Goal: Task Accomplishment & Management: Manage account settings

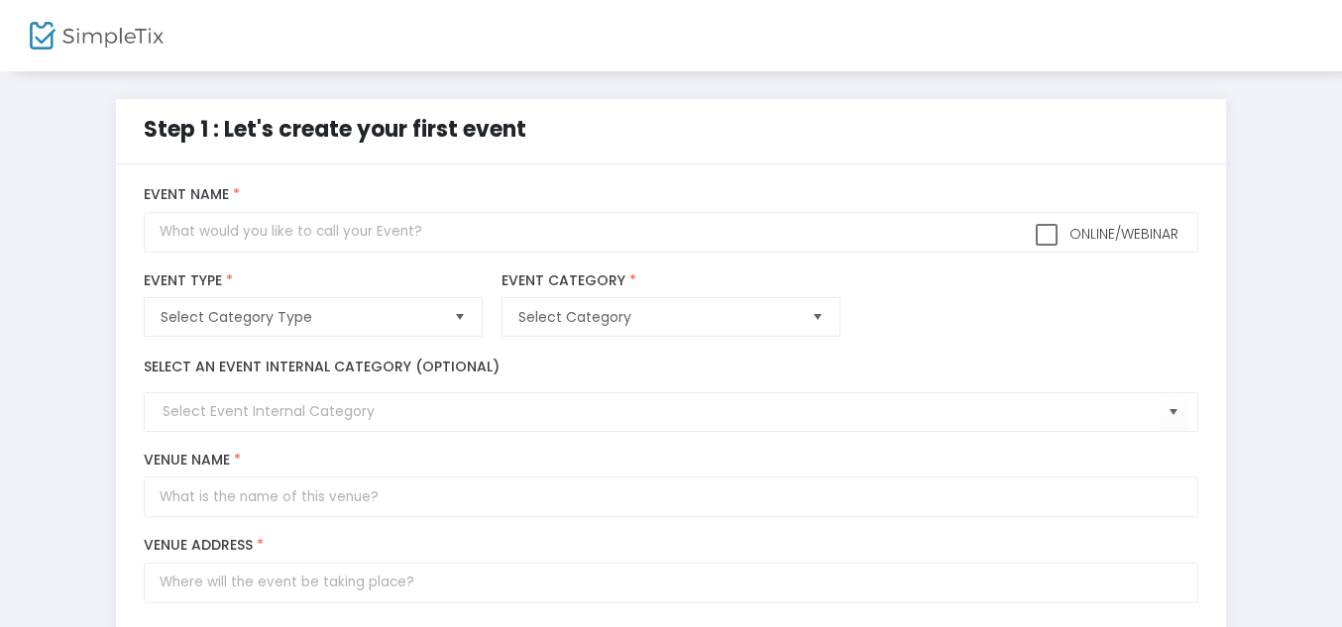
click at [85, 37] on img at bounding box center [97, 36] width 134 height 29
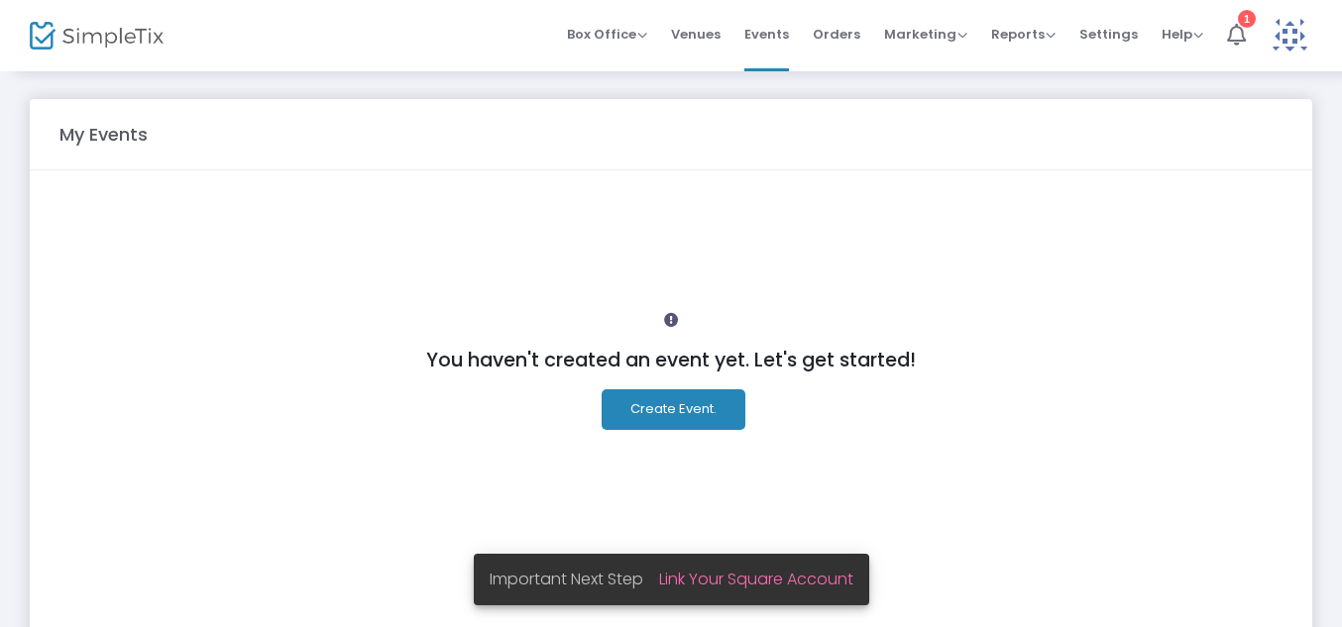
click at [856, 49] on span "Orders" at bounding box center [837, 34] width 48 height 51
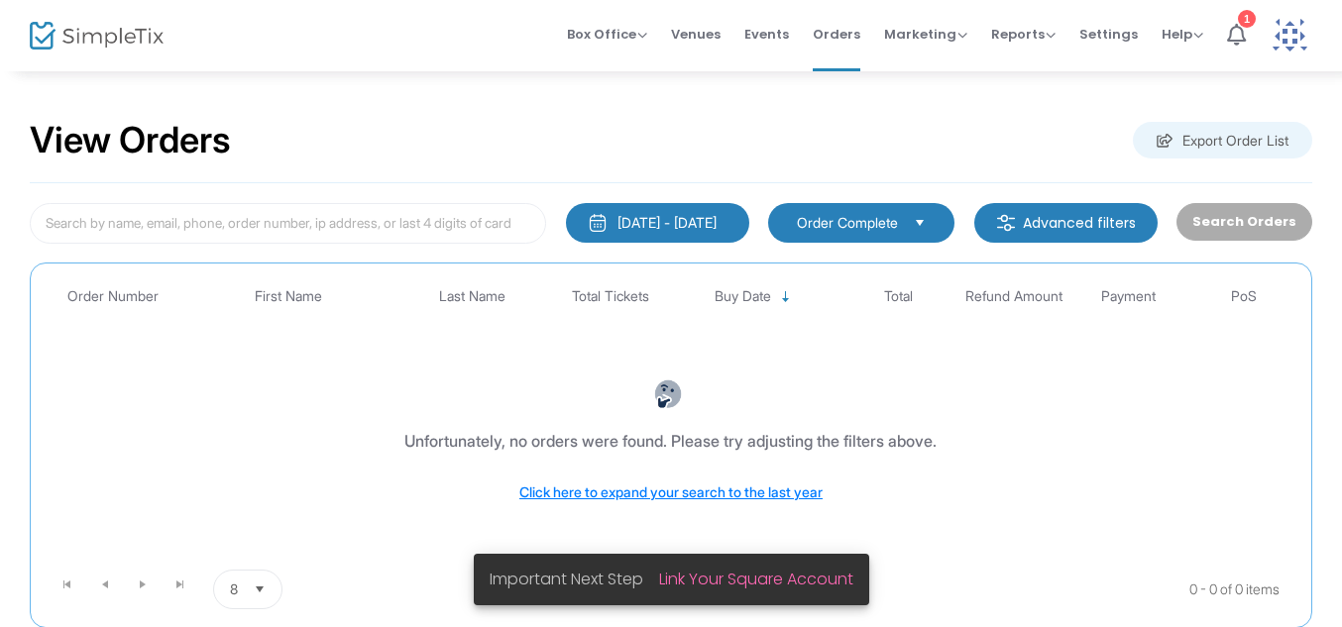
click at [652, 233] on button "8/14/2025 - 9/13/2025" at bounding box center [657, 223] width 183 height 40
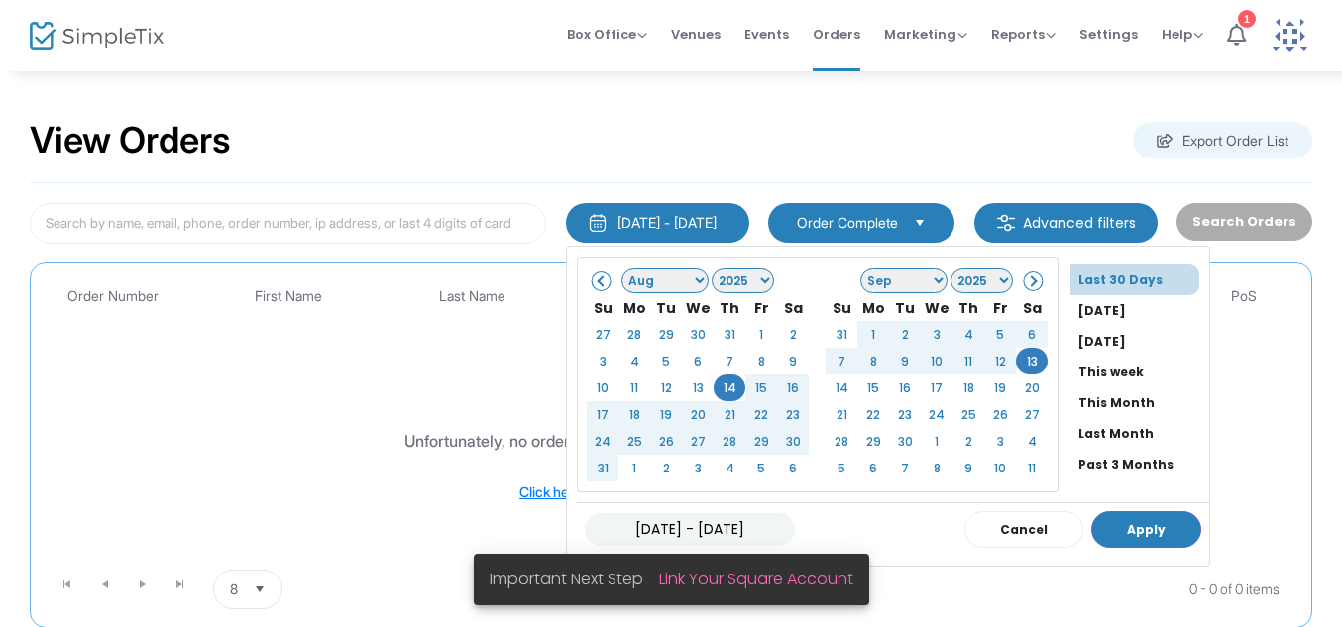
click at [756, 225] on div "8/14/2025 - 9/13/2025 Last 30 Days Today Yesterday This week This Month Last Mo…" at bounding box center [657, 223] width 203 height 41
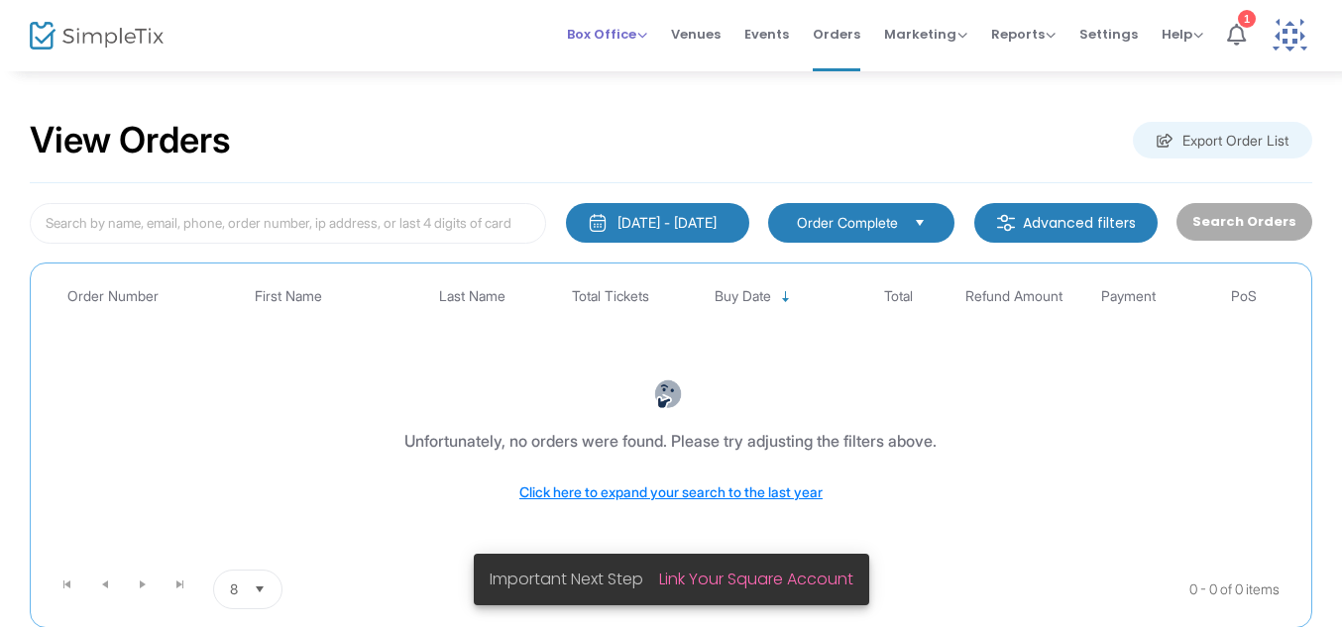
click at [615, 66] on link "Box Office Sell Tickets Bookings Sell Season Pass" at bounding box center [607, 35] width 80 height 71
click at [637, 30] on span "Box Office" at bounding box center [607, 34] width 80 height 19
click at [923, 84] on div "View Orders Export Order List 8/14/2025 - 9/13/2025 Last 30 Days Today Yesterda…" at bounding box center [671, 383] width 1342 height 628
click at [1231, 36] on icon at bounding box center [1236, 35] width 19 height 22
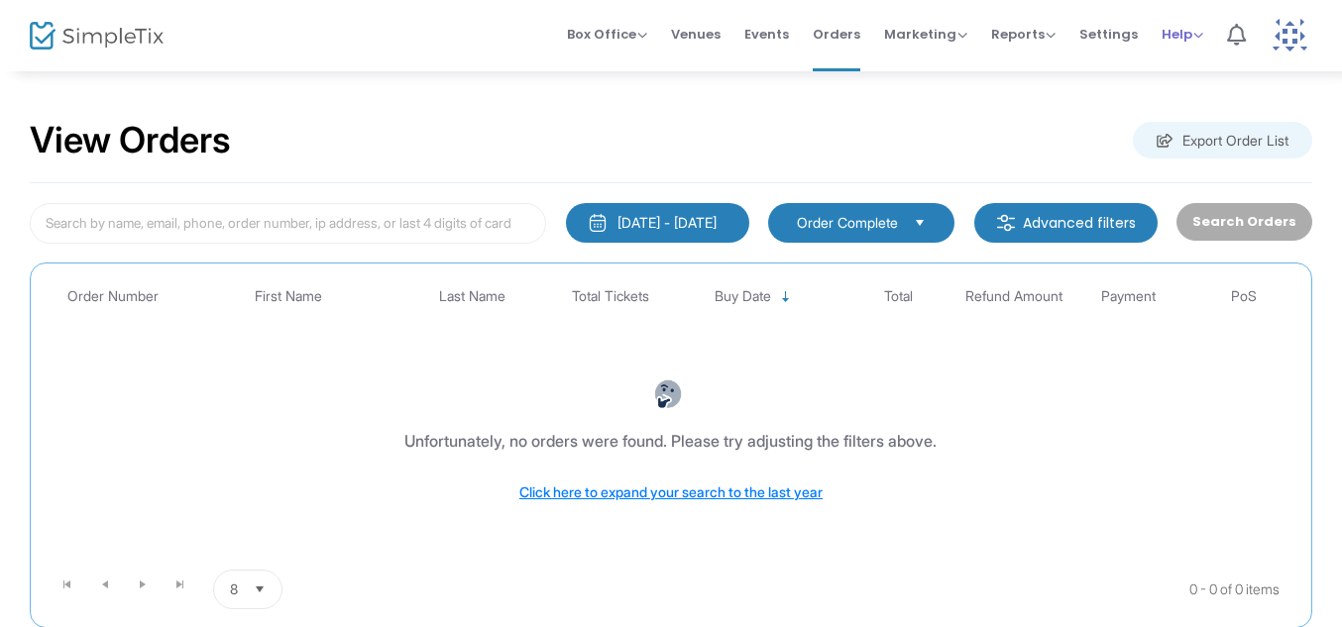
click at [1199, 30] on span "Help" at bounding box center [1183, 34] width 42 height 19
click at [1197, 100] on li "Contact Support" at bounding box center [1235, 105] width 146 height 39
click at [1091, 35] on span "Settings" at bounding box center [1108, 34] width 58 height 51
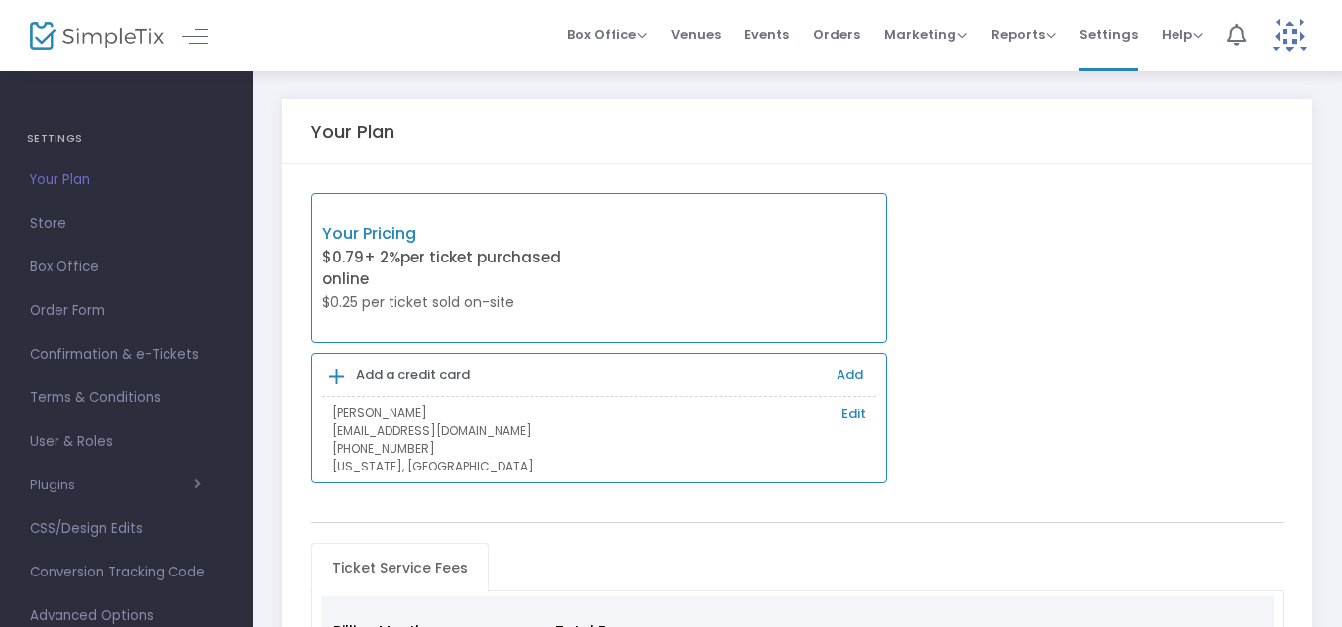
click at [1284, 36] on img at bounding box center [1290, 36] width 41 height 41
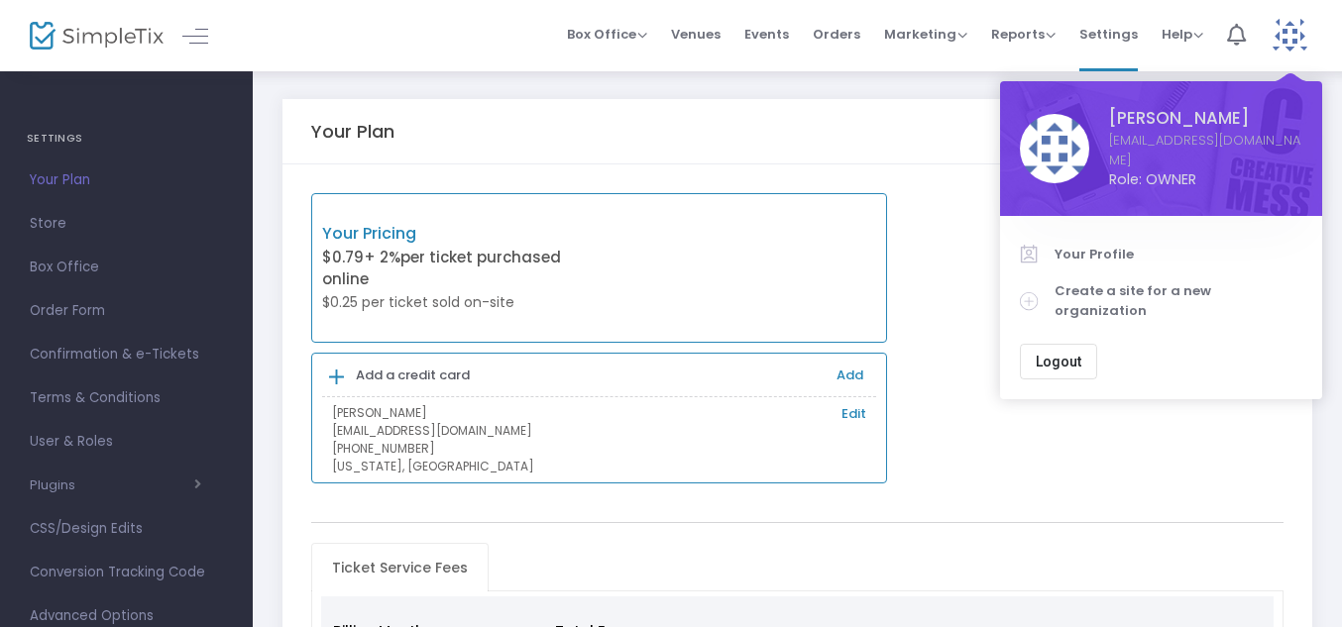
click at [1158, 169] on span "Role: OWNER" at bounding box center [1205, 179] width 193 height 21
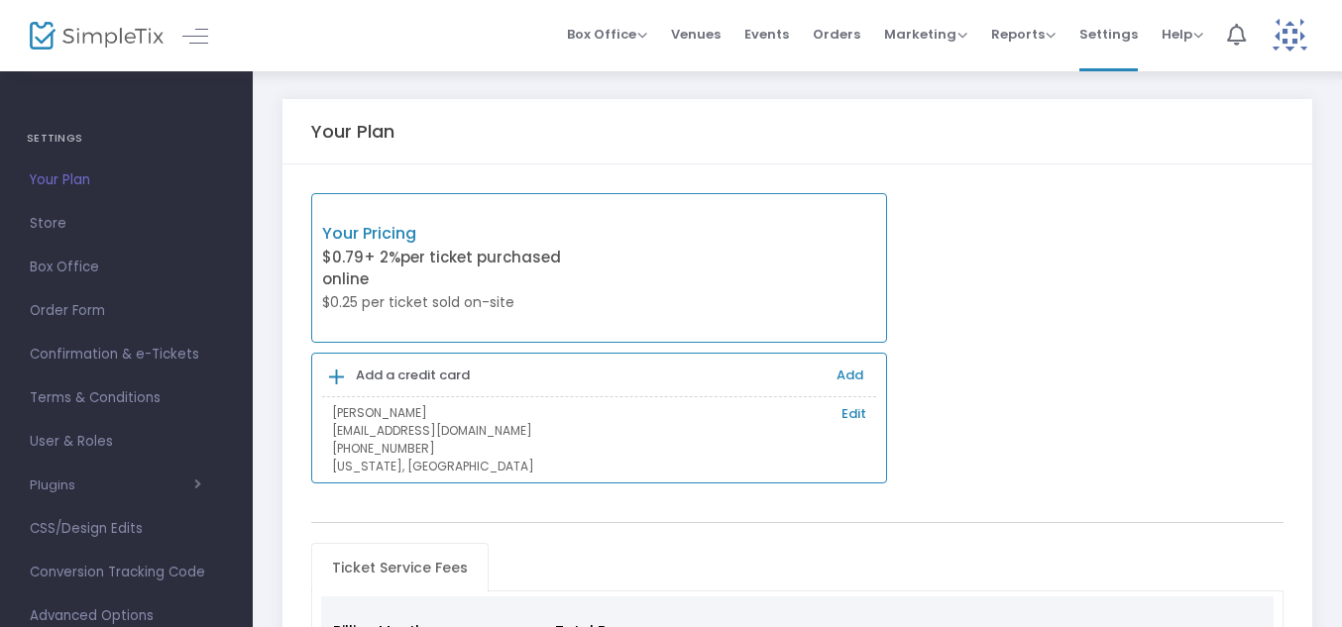
click at [1289, 41] on img at bounding box center [1290, 36] width 41 height 41
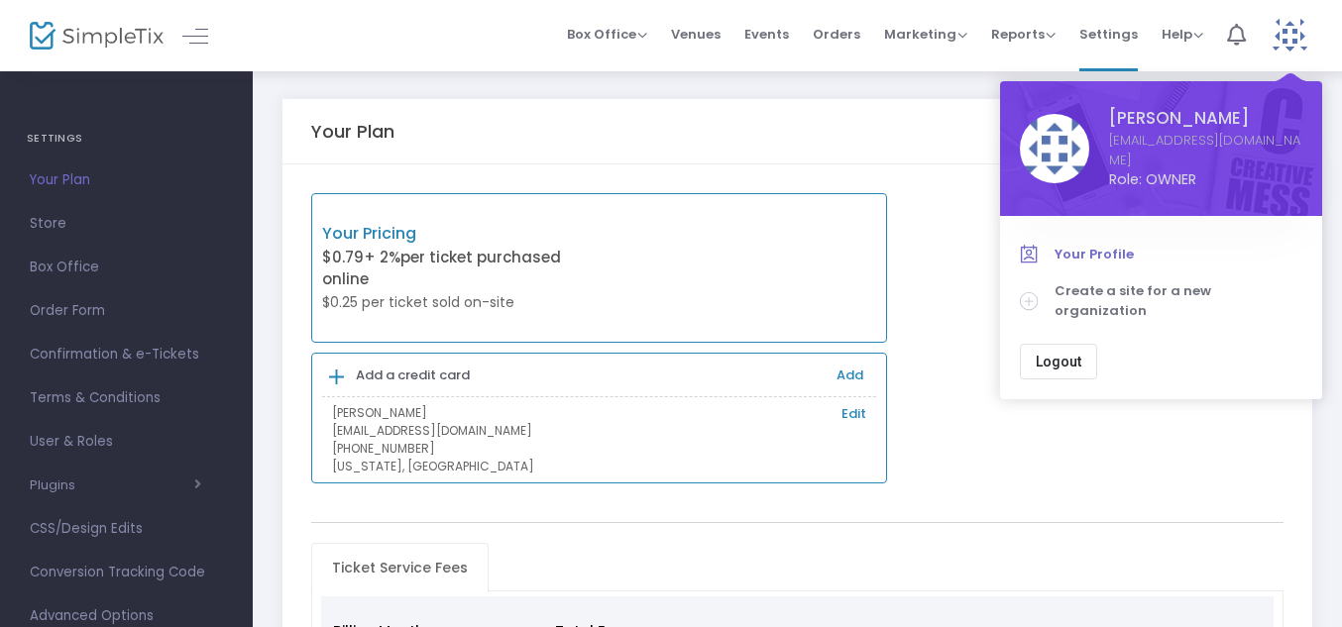
click at [1097, 245] on span "Your Profile" at bounding box center [1179, 255] width 248 height 20
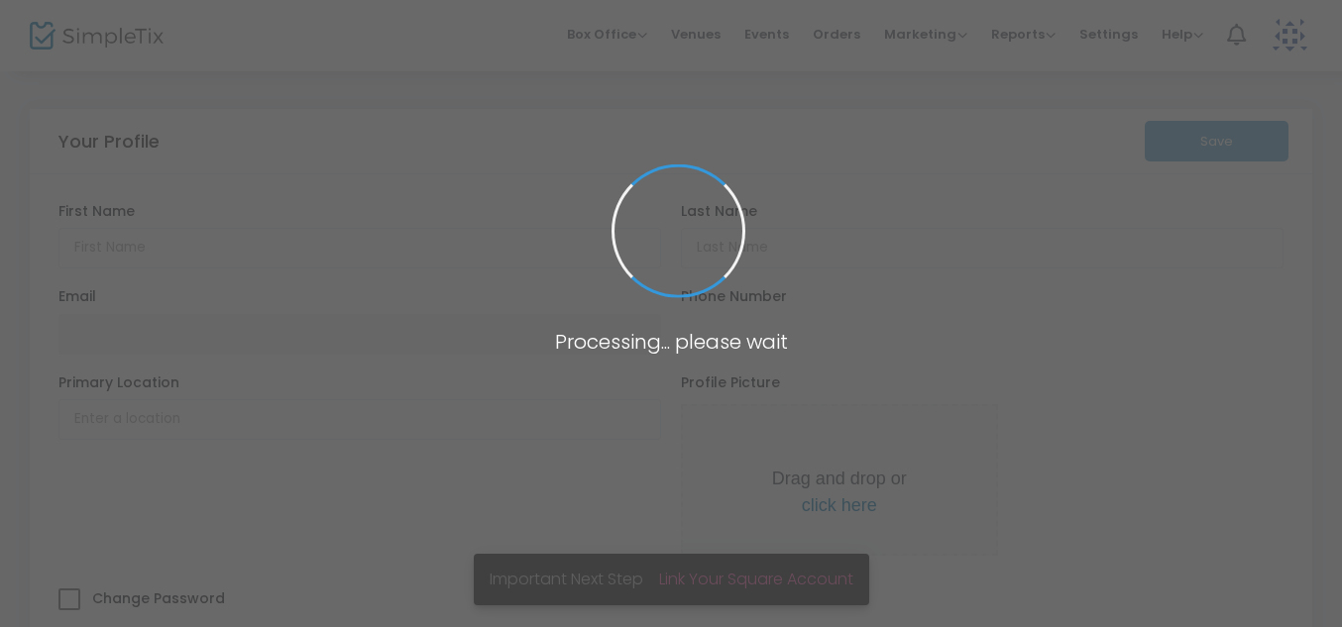
type input "Christopher"
type input "Quigley"
type input "[EMAIL_ADDRESS][DOMAIN_NAME]"
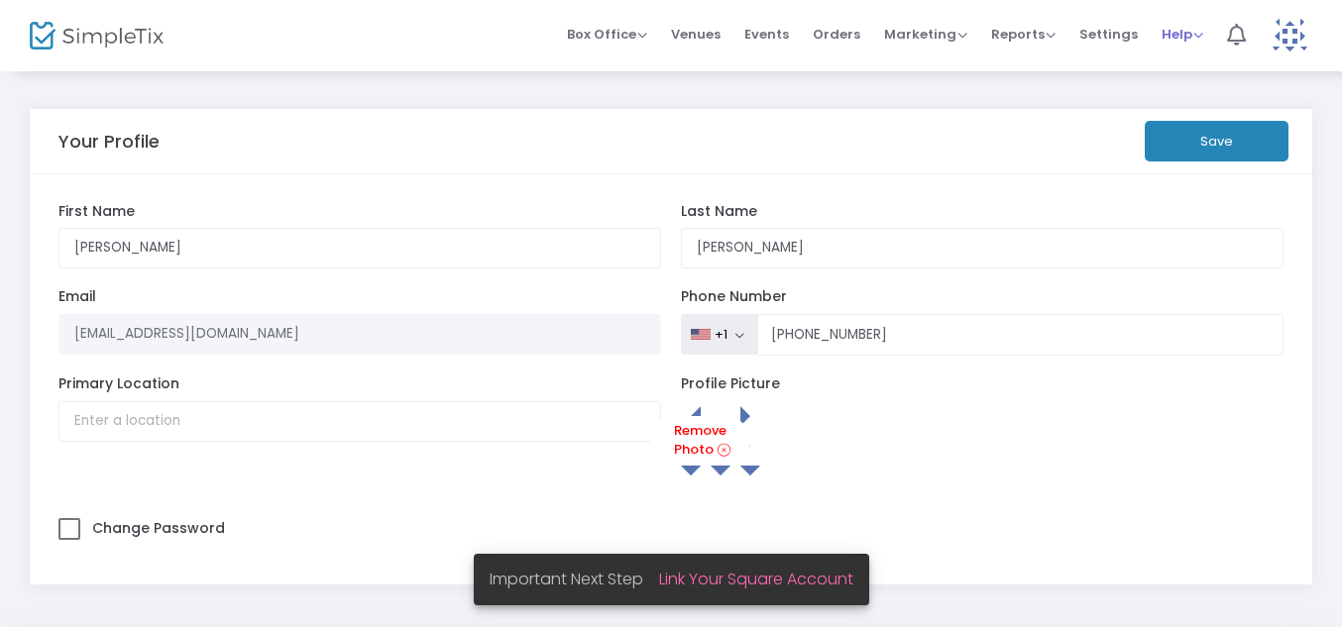
click at [1185, 26] on span "Help" at bounding box center [1183, 34] width 42 height 19
click at [1090, 105] on div "Your Profile Save Christopher First Name Quigley Last Name Organization Name Or…" at bounding box center [671, 355] width 1342 height 573
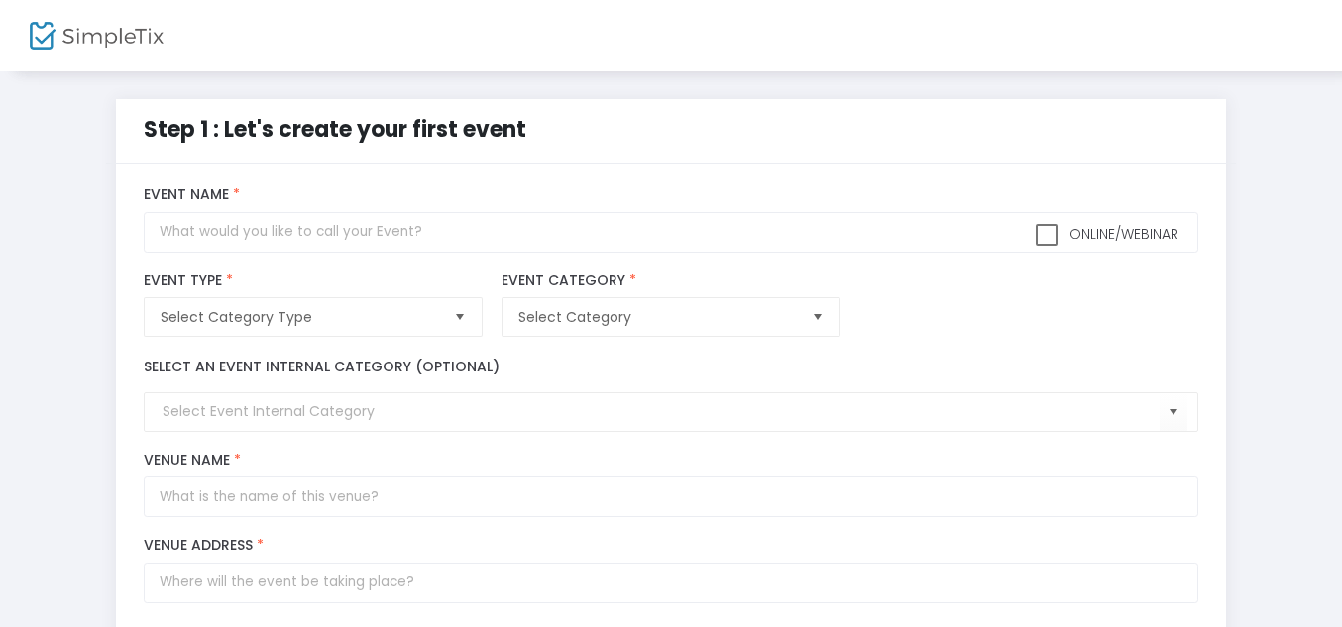
click at [81, 22] on img at bounding box center [97, 36] width 134 height 29
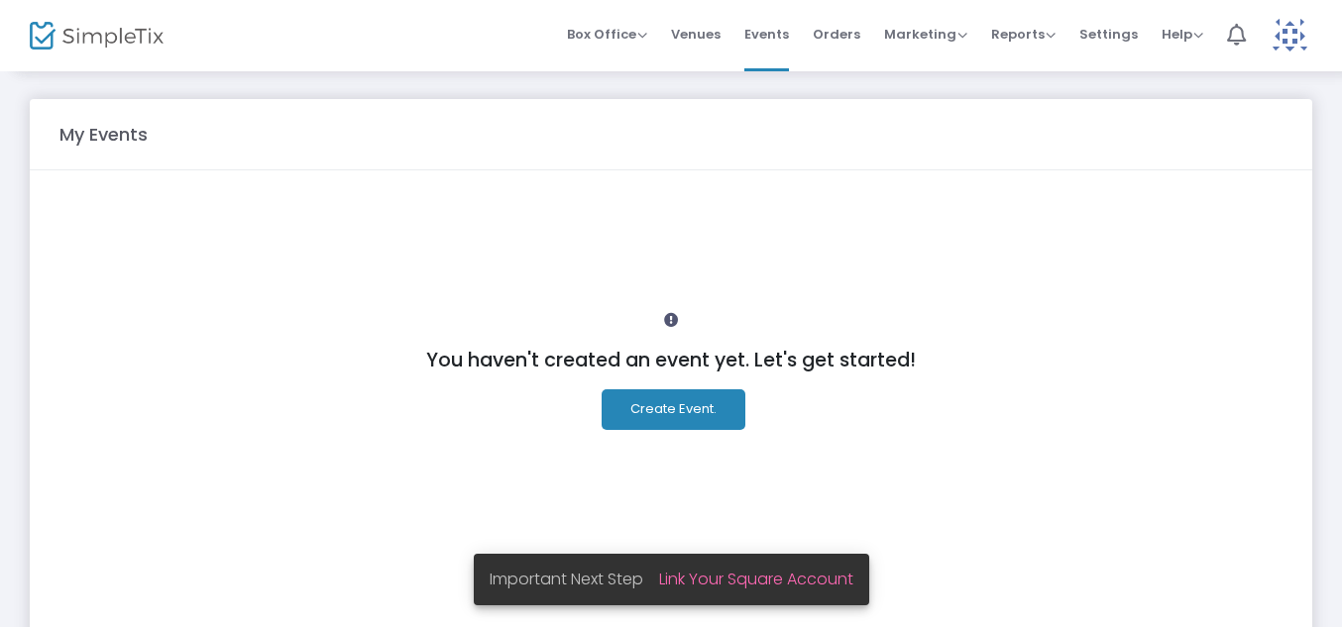
click at [1284, 36] on img at bounding box center [1290, 36] width 41 height 41
